Goal: Navigation & Orientation: Find specific page/section

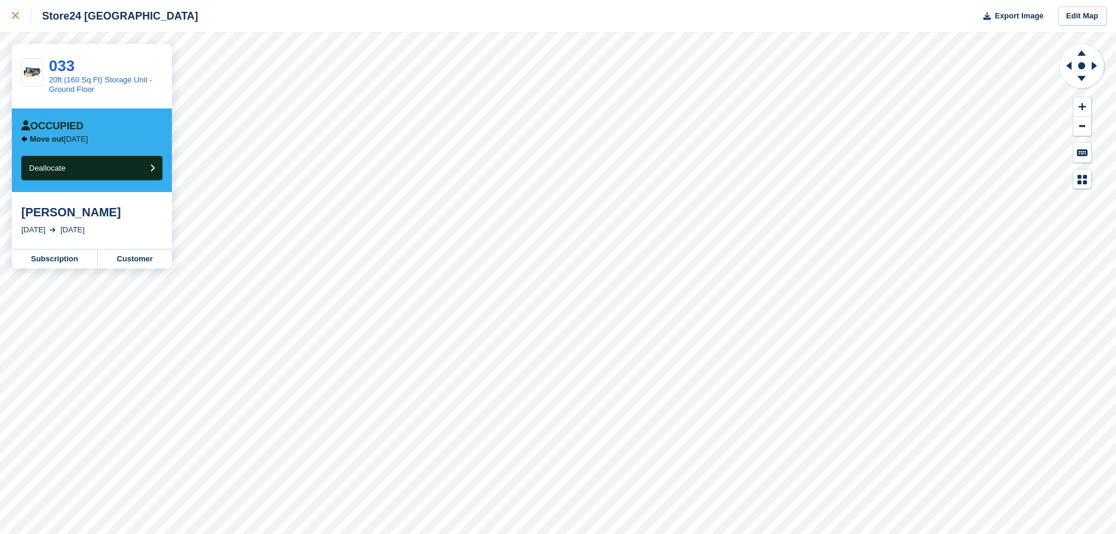
click at [17, 16] on icon at bounding box center [15, 15] width 7 height 7
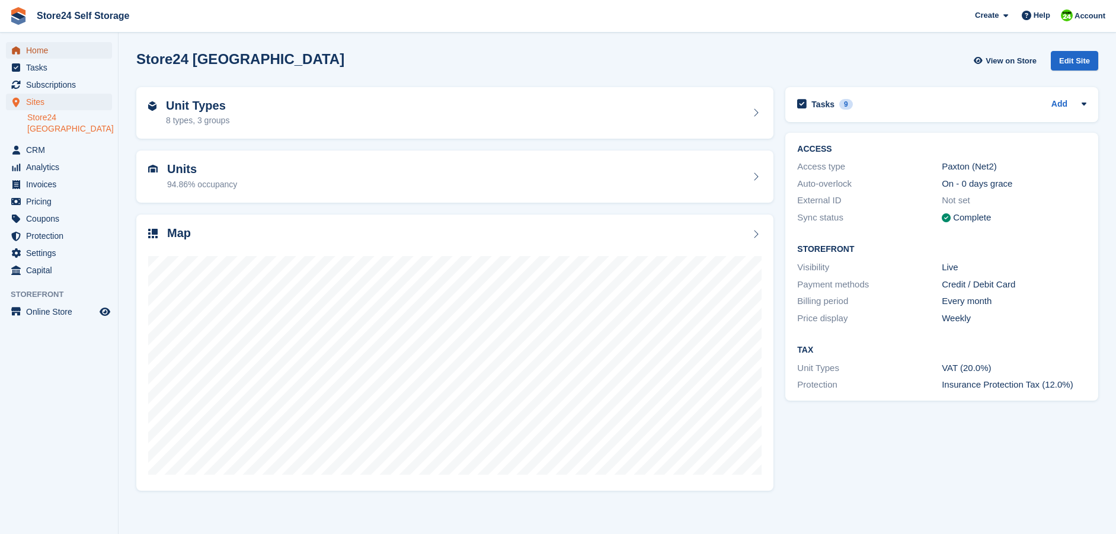
click at [34, 52] on span "Home" at bounding box center [61, 50] width 71 height 17
